Goal: Participate in discussion

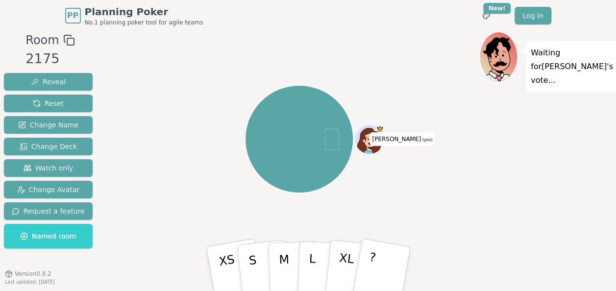
click at [67, 38] on rect at bounding box center [70, 41] width 7 height 7
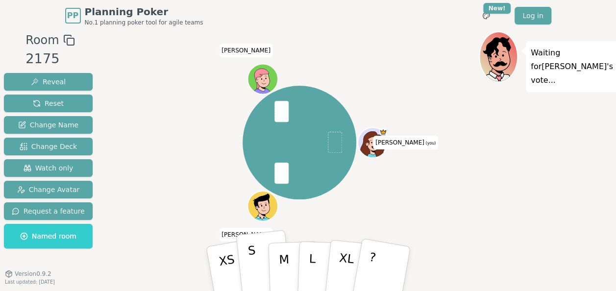
click at [251, 262] on p "S" at bounding box center [253, 269] width 13 height 53
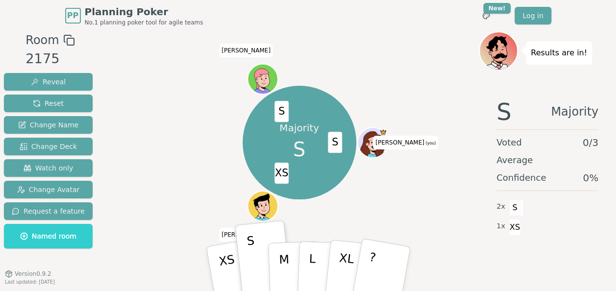
click at [187, 136] on div "Majority S S XS S [PERSON_NAME] (you) [PERSON_NAME]" at bounding box center [299, 142] width 359 height 187
click at [185, 189] on div "Majority S S XS S [PERSON_NAME] (you) [PERSON_NAME]" at bounding box center [299, 142] width 359 height 187
click at [203, 171] on div "Majority S S XS S [PERSON_NAME] (you) [PERSON_NAME]" at bounding box center [299, 142] width 359 height 187
click at [158, 176] on div "Majority S S XS S [PERSON_NAME] (you) [PERSON_NAME]" at bounding box center [299, 142] width 359 height 187
click at [201, 165] on div "Majority S S XS S [PERSON_NAME] (you) [PERSON_NAME]" at bounding box center [299, 142] width 359 height 187
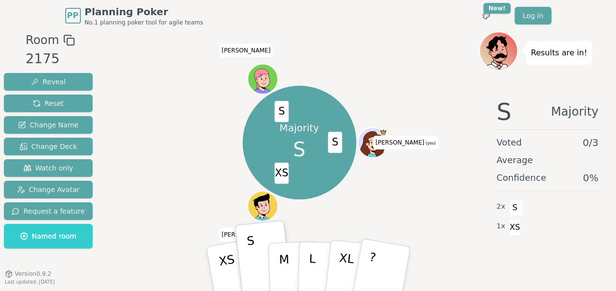
click at [127, 145] on div "Majority S S XS S [PERSON_NAME] (you) [PERSON_NAME]" at bounding box center [299, 142] width 359 height 187
click at [136, 171] on div "Majority S S XS S [PERSON_NAME] (you) [PERSON_NAME]" at bounding box center [299, 142] width 359 height 187
click at [53, 106] on span "Reset" at bounding box center [48, 103] width 31 height 10
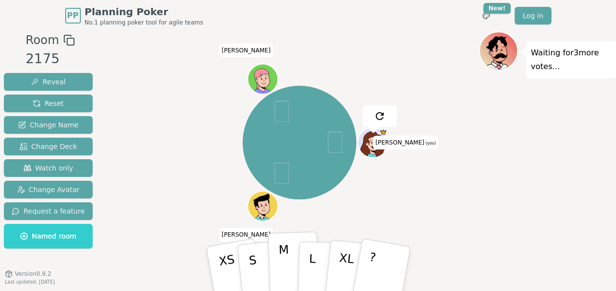
click at [284, 266] on p "M" at bounding box center [284, 268] width 12 height 53
click at [165, 191] on div "[PERSON_NAME] (you) [PERSON_NAME]" at bounding box center [299, 142] width 359 height 187
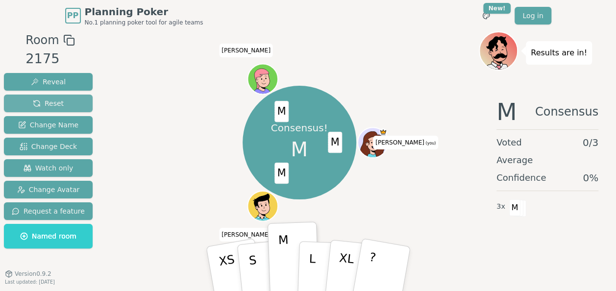
click at [58, 103] on span "Reset" at bounding box center [48, 103] width 31 height 10
